Goal: Navigation & Orientation: Understand site structure

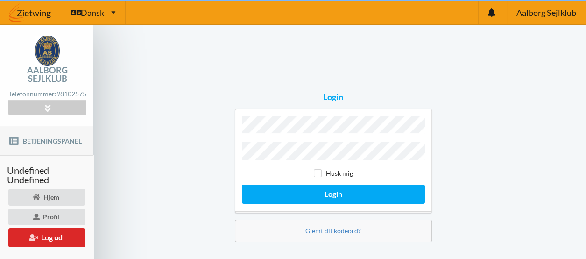
click at [42, 145] on link "Betjeningspanel" at bounding box center [46, 141] width 93 height 30
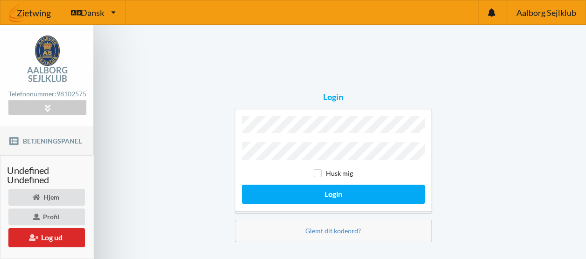
click at [12, 146] on icon at bounding box center [13, 140] width 11 height 9
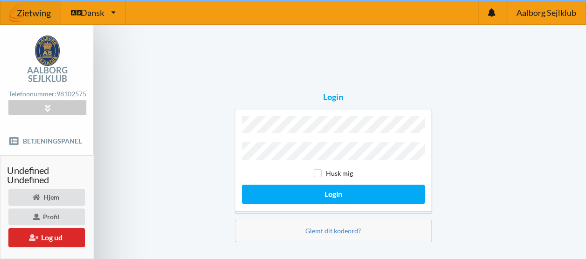
click at [42, 13] on img at bounding box center [30, 13] width 61 height 28
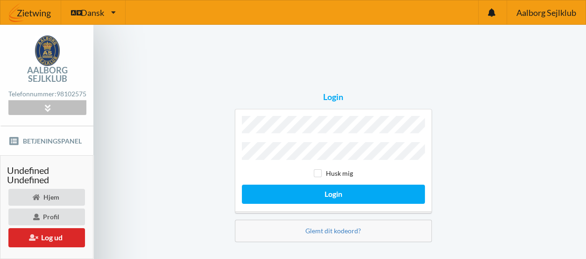
click at [47, 112] on icon at bounding box center [47, 108] width 11 height 8
